Goal: Transaction & Acquisition: Purchase product/service

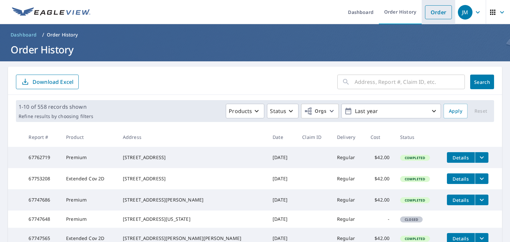
click at [434, 10] on link "Order" at bounding box center [438, 12] width 27 height 14
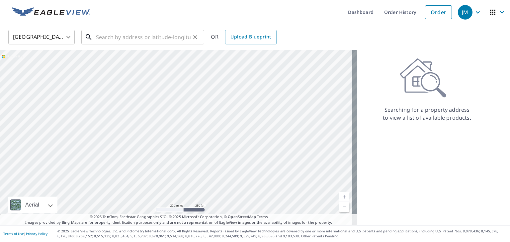
click at [146, 35] on input "text" at bounding box center [143, 37] width 95 height 19
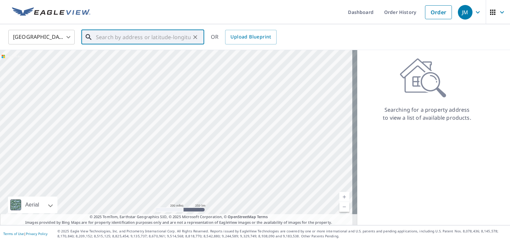
paste input "[STREET_ADDRESS]"
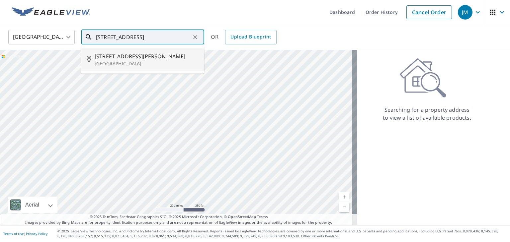
click at [150, 55] on span "[STREET_ADDRESS][PERSON_NAME]" at bounding box center [147, 56] width 104 height 8
type input "[STREET_ADDRESS][PERSON_NAME]"
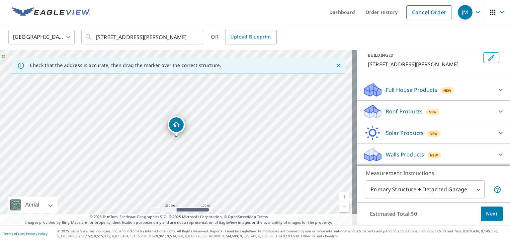
scroll to position [47, 0]
click at [497, 112] on icon at bounding box center [501, 112] width 8 height 8
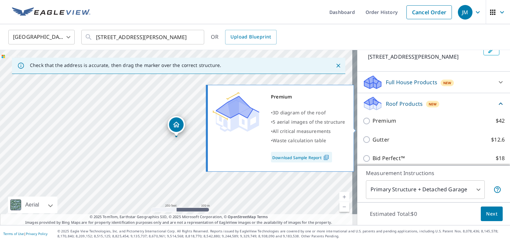
click at [377, 125] on p "Premium" at bounding box center [385, 121] width 24 height 8
click at [373, 125] on input "Premium $42" at bounding box center [368, 121] width 10 height 8
checkbox input "true"
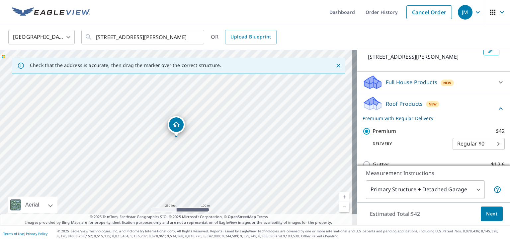
click at [486, 216] on span "Next" at bounding box center [491, 214] width 11 height 8
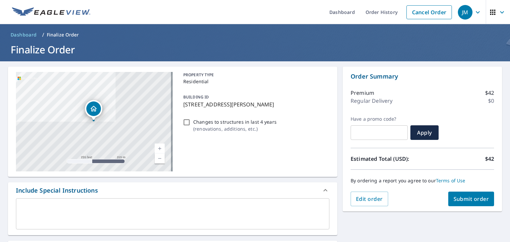
click at [470, 201] on span "Submit order" at bounding box center [472, 199] width 36 height 7
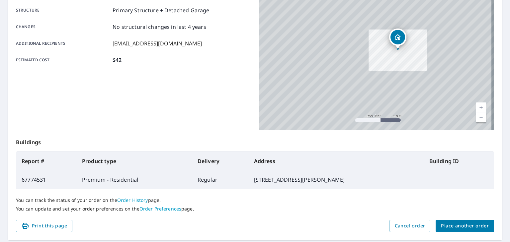
scroll to position [133, 0]
